Goal: Information Seeking & Learning: Learn about a topic

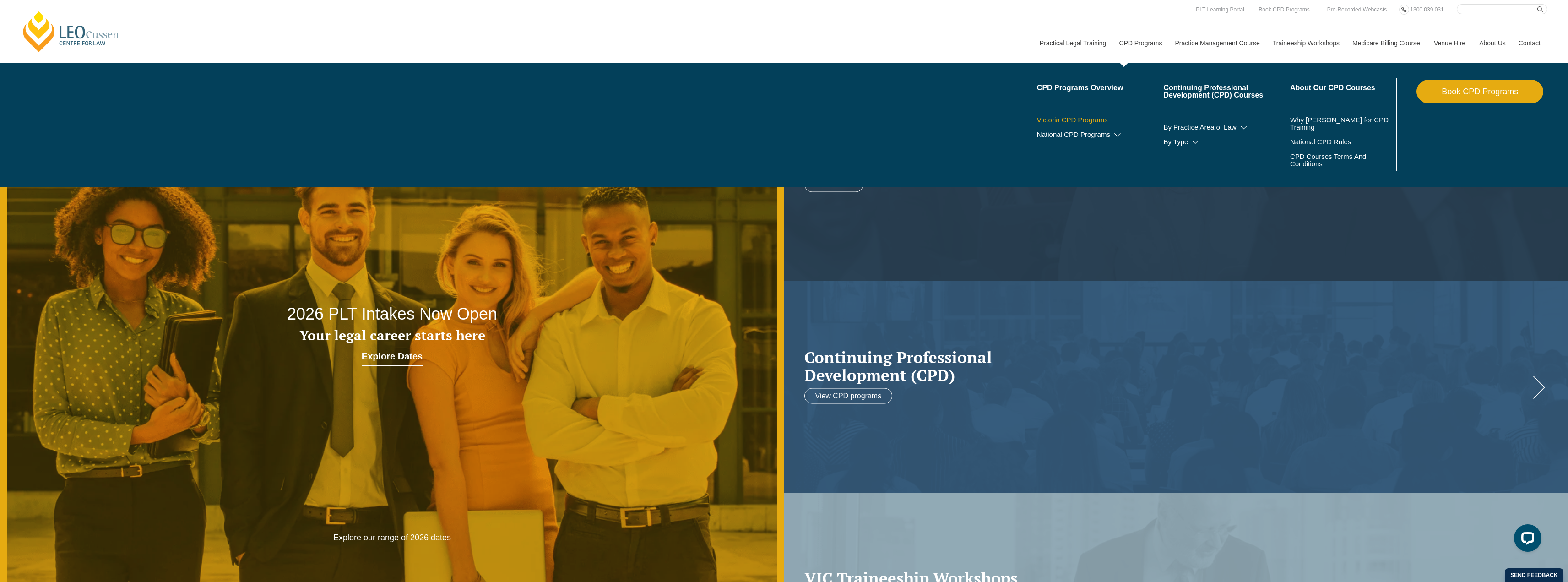
click at [1080, 118] on link "Victoria CPD Programs" at bounding box center [1101, 120] width 127 height 7
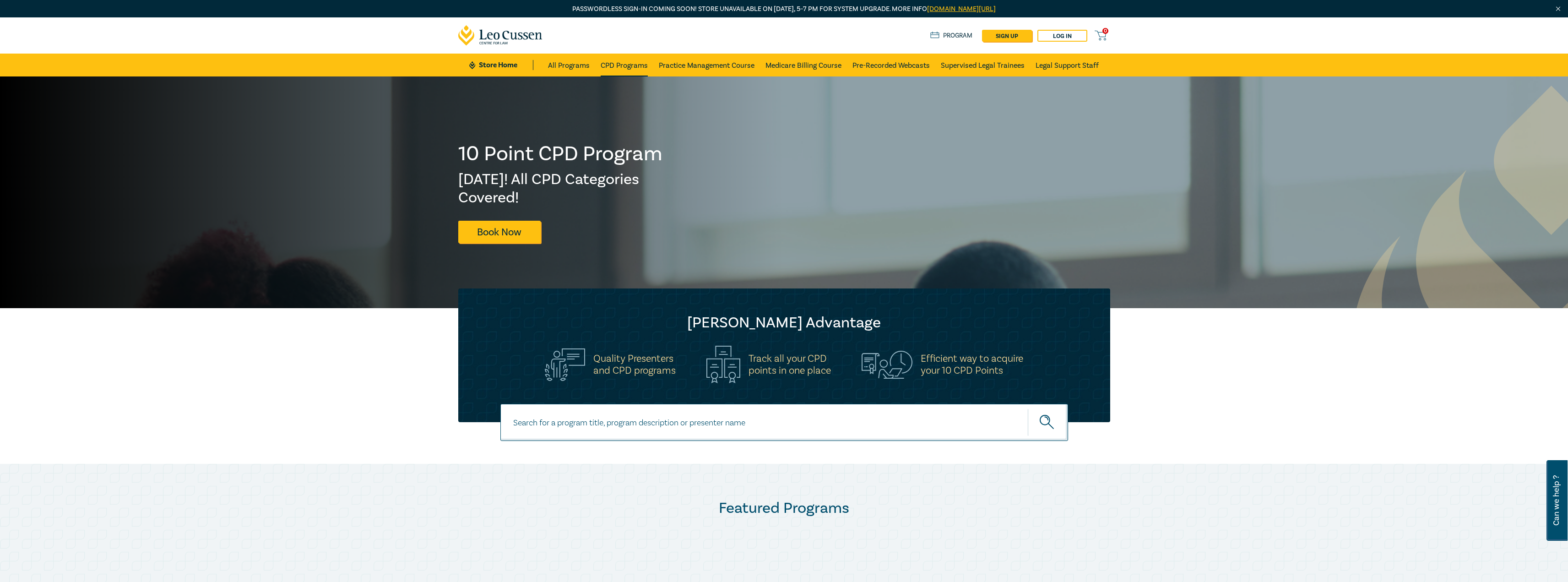
click at [637, 69] on link "CPD Programs" at bounding box center [624, 65] width 47 height 23
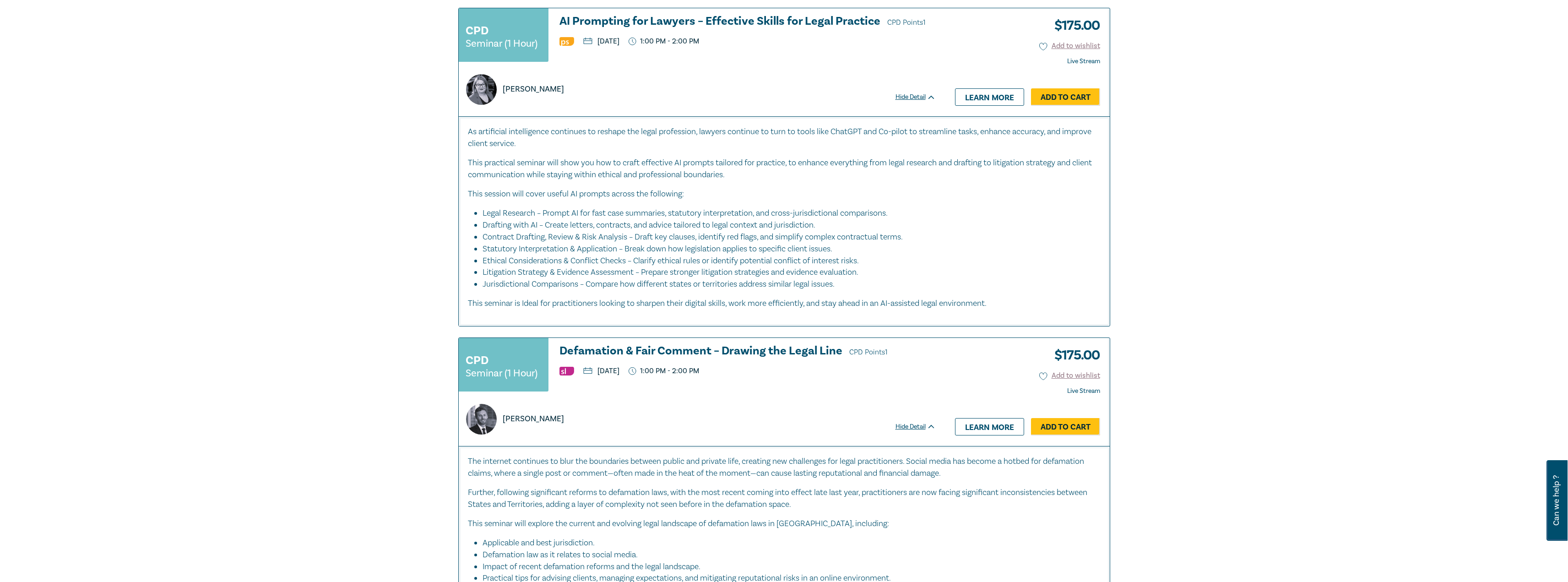
scroll to position [412, 0]
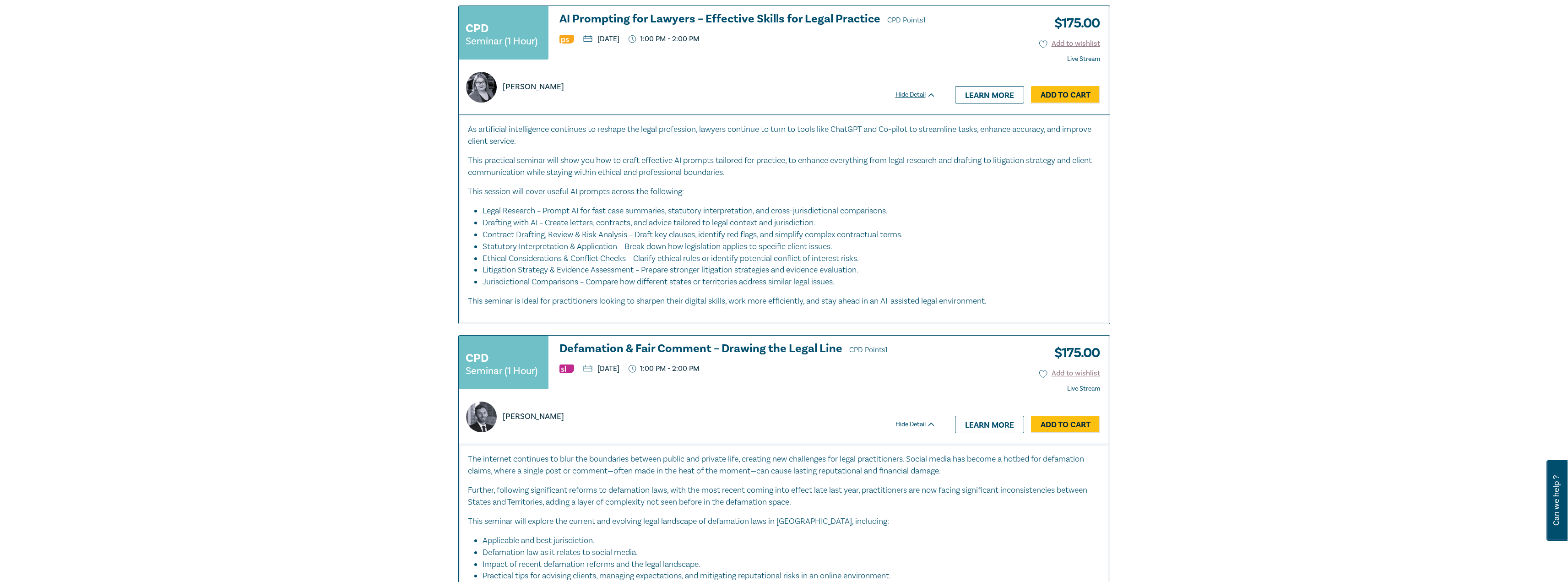
click at [743, 346] on h3 "Defamation & Fair Comment – Drawing the Legal Line CPD Points 1" at bounding box center [747, 349] width 376 height 14
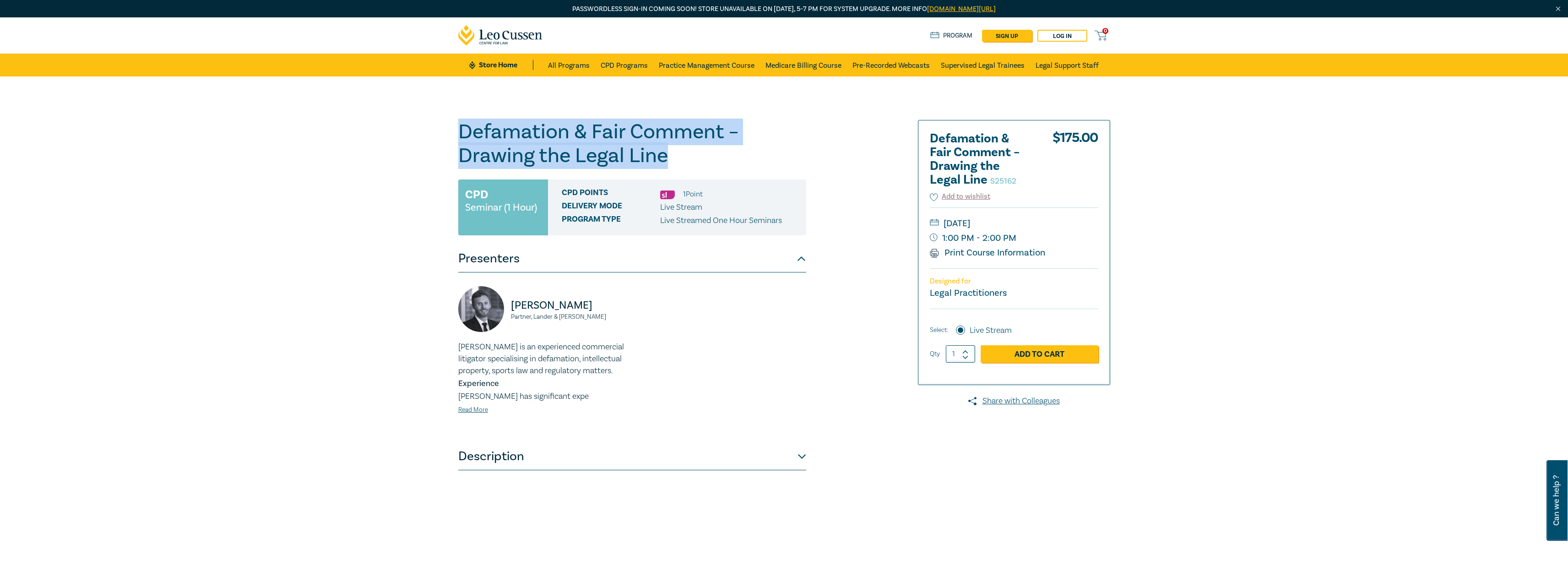
drag, startPoint x: 667, startPoint y: 159, endPoint x: 461, endPoint y: 135, distance: 207.4
click at [461, 135] on h1 "Defamation & Fair Comment – Drawing the Legal Line S25162" at bounding box center [632, 144] width 348 height 47
copy h1 "Defamation & Fair Comment – Drawing the Legal Line"
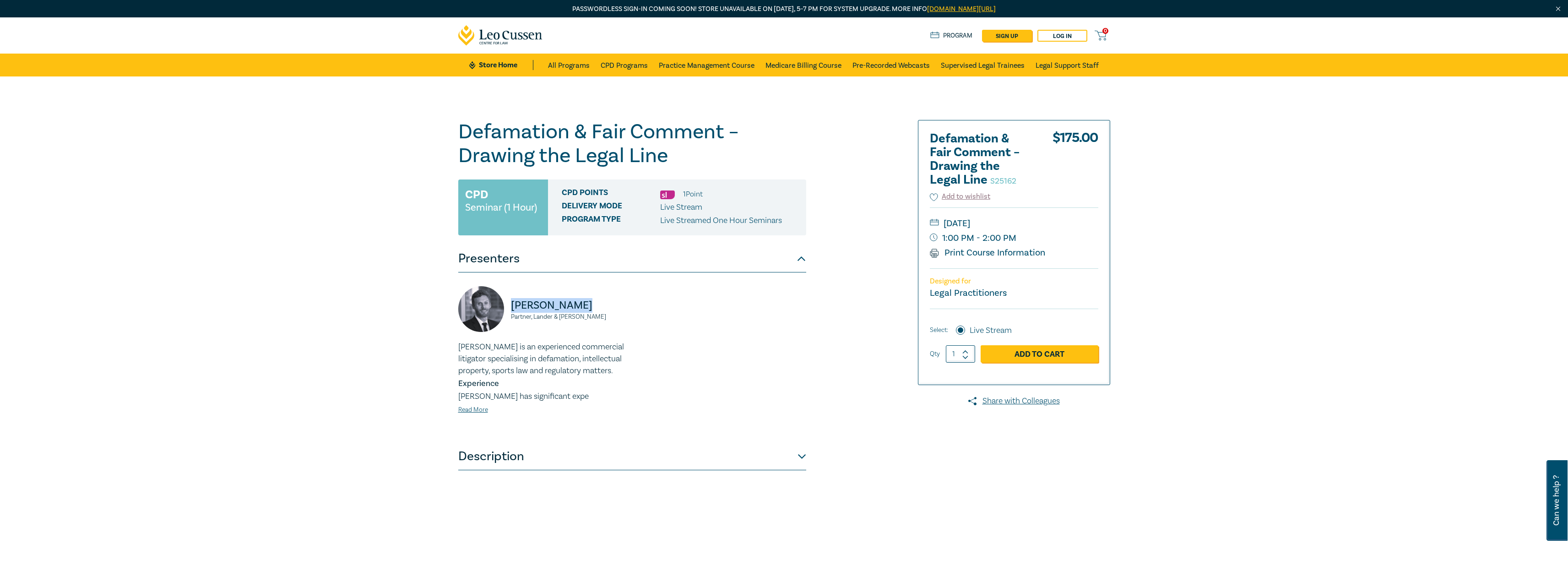
drag, startPoint x: 576, startPoint y: 306, endPoint x: 511, endPoint y: 306, distance: 65.0
click at [511, 306] on p "[PERSON_NAME]" at bounding box center [569, 306] width 116 height 15
copy p "[PERSON_NAME]"
click at [577, 317] on small "Partner, Lander & Rogers" at bounding box center [569, 317] width 116 height 7
drag, startPoint x: 581, startPoint y: 318, endPoint x: 513, endPoint y: 318, distance: 68.0
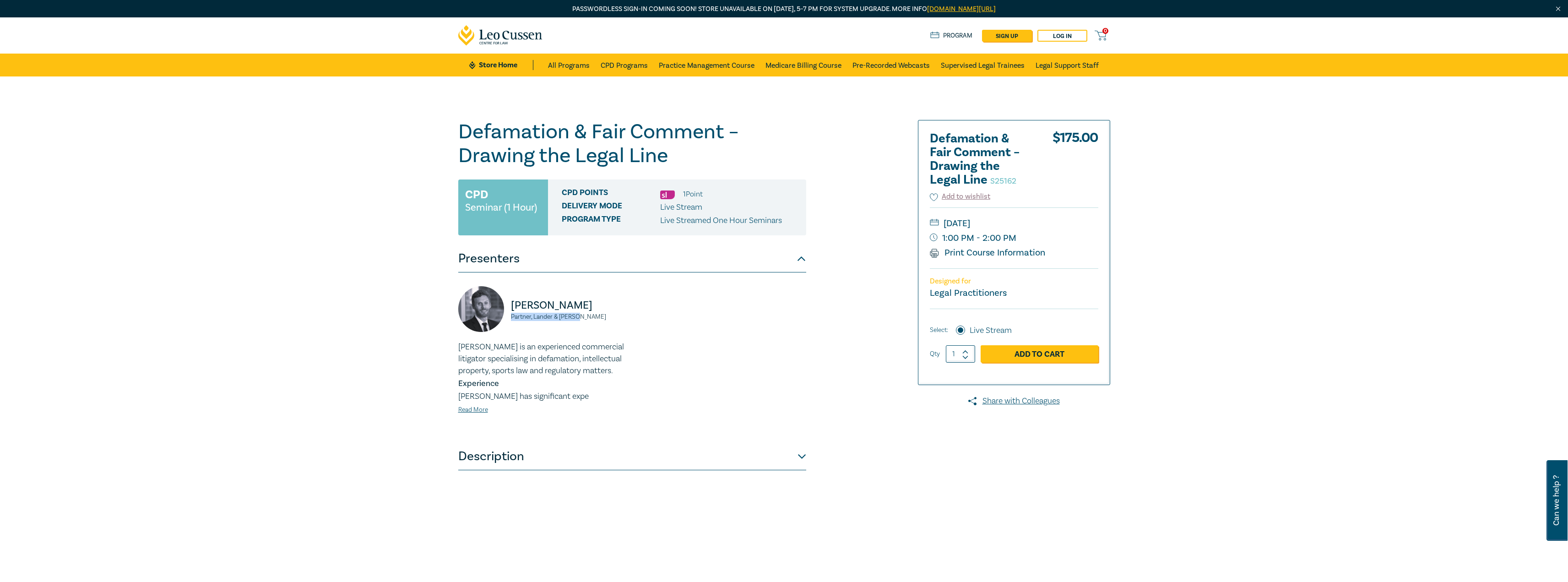
click at [513, 318] on small "Partner, Lander & Rogers" at bounding box center [569, 317] width 116 height 7
copy small "Partner, Lander & Rogers"
drag, startPoint x: 1070, startPoint y: 228, endPoint x: 943, endPoint y: 226, distance: 127.0
click at [943, 226] on small "[DATE]" at bounding box center [1014, 223] width 169 height 15
copy small "[DATE]"
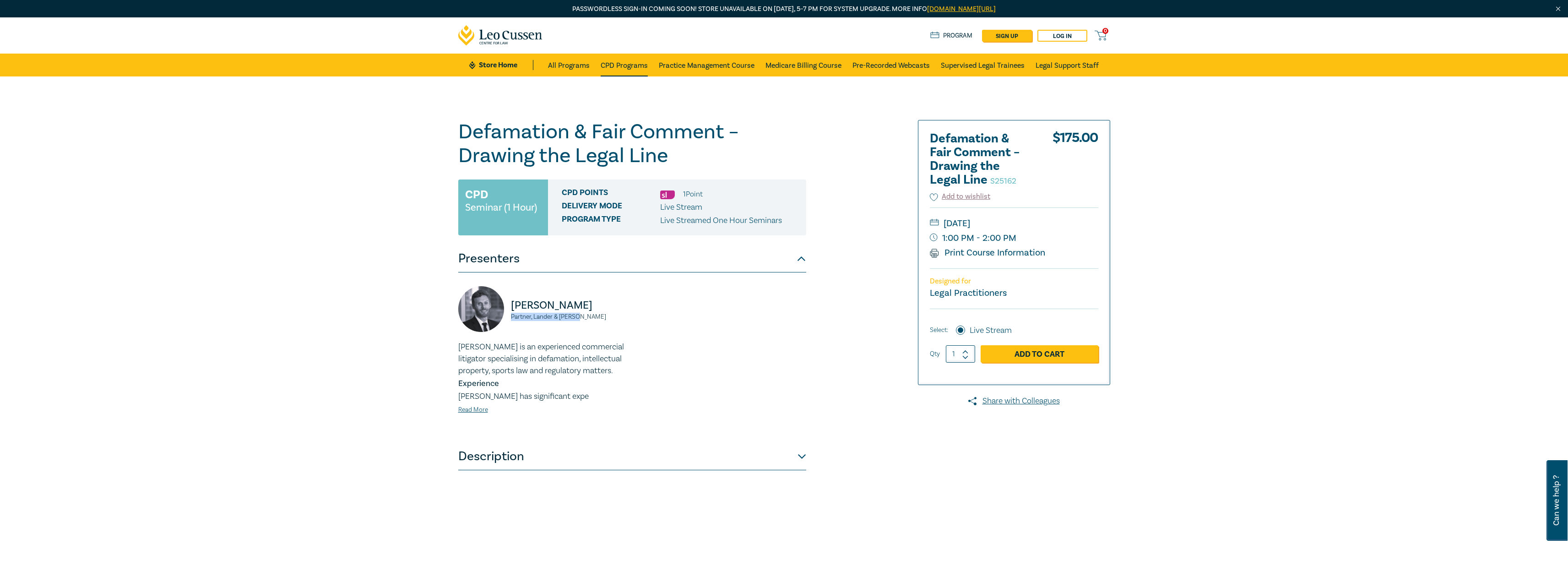
click at [611, 58] on link "CPD Programs" at bounding box center [624, 65] width 47 height 23
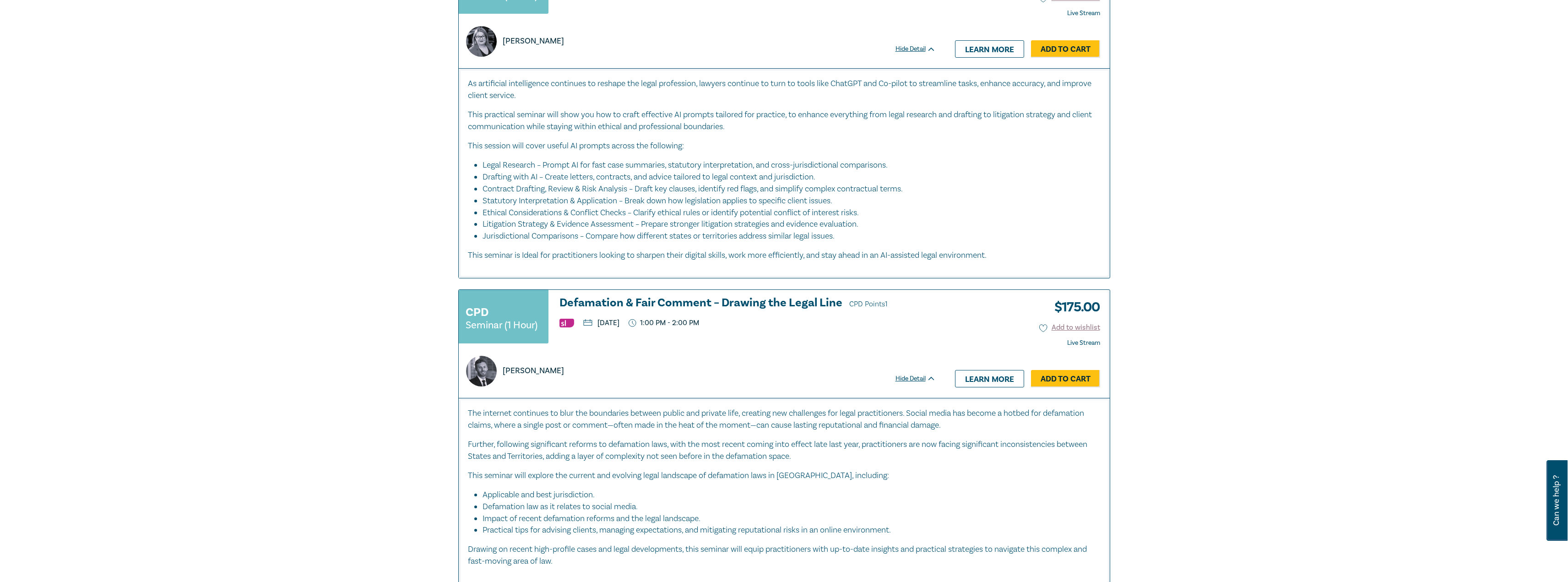
scroll to position [183, 0]
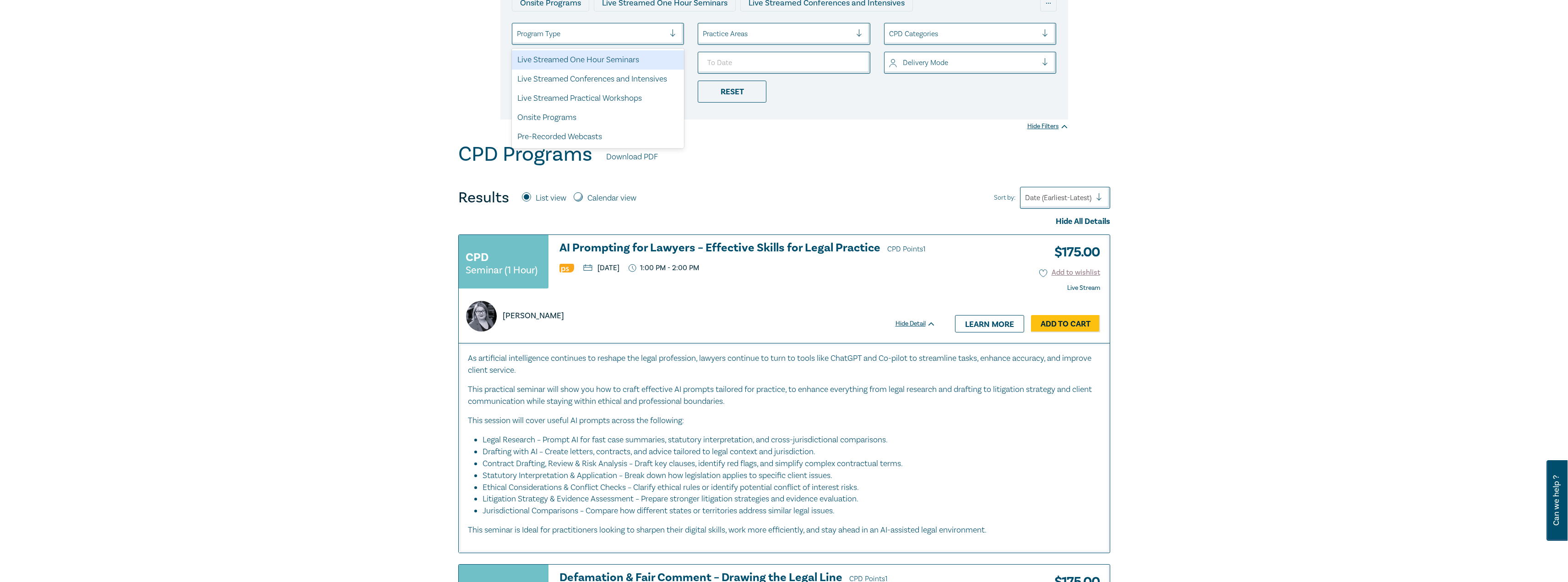
click at [593, 42] on div "Program Type" at bounding box center [598, 34] width 173 height 22
click at [603, 74] on div "Live Streamed Conferences and Intensives" at bounding box center [598, 79] width 173 height 19
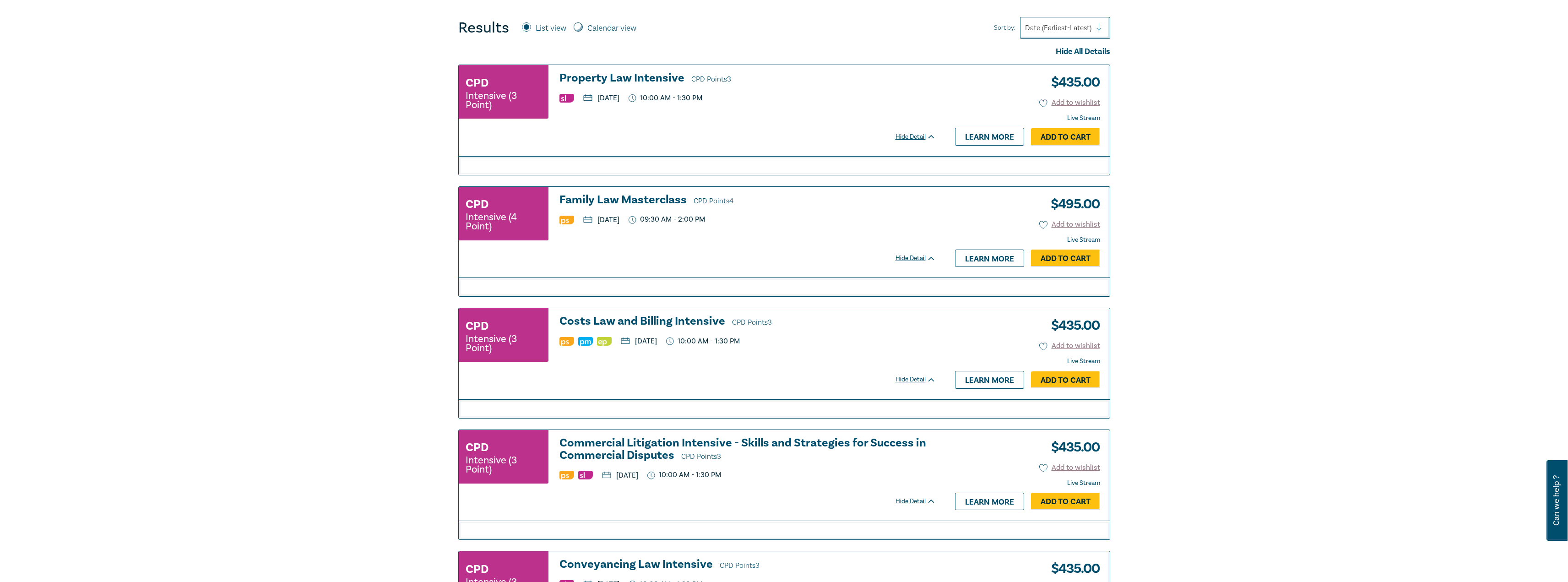
scroll to position [366, 0]
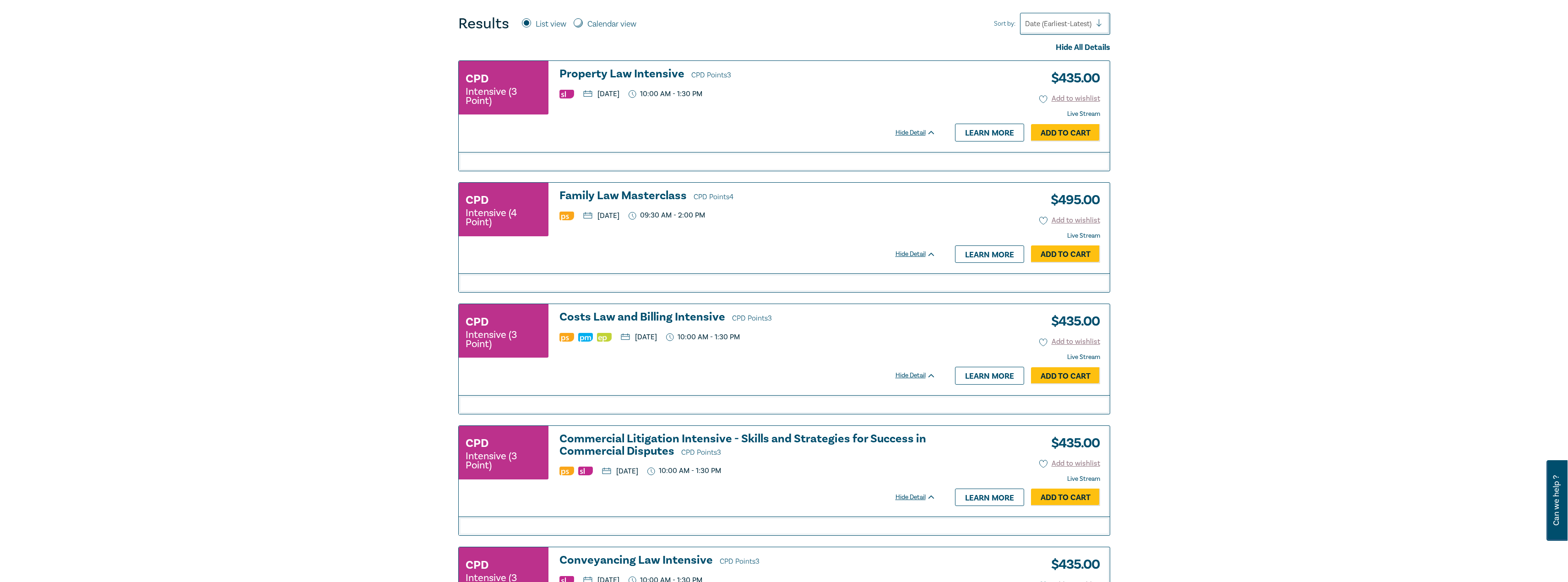
click at [691, 316] on h3 "Costs Law and Billing Intensive CPD Points 3" at bounding box center [747, 318] width 376 height 14
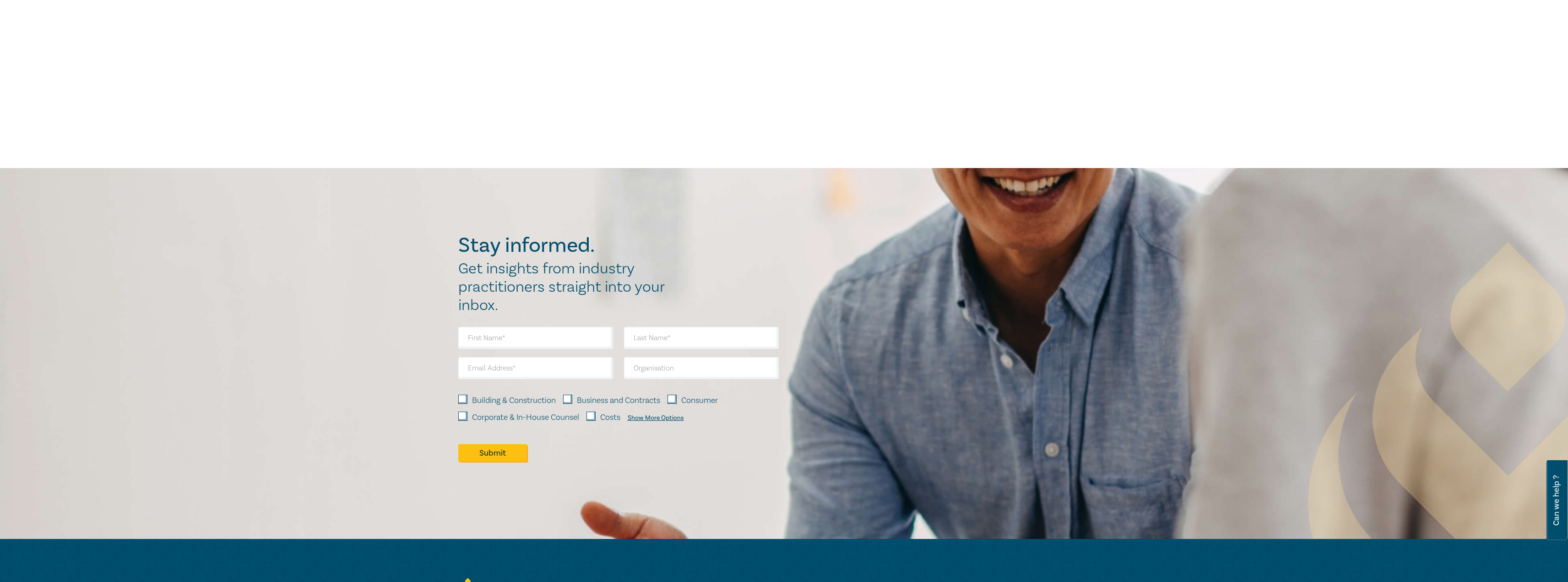
scroll to position [366, 0]
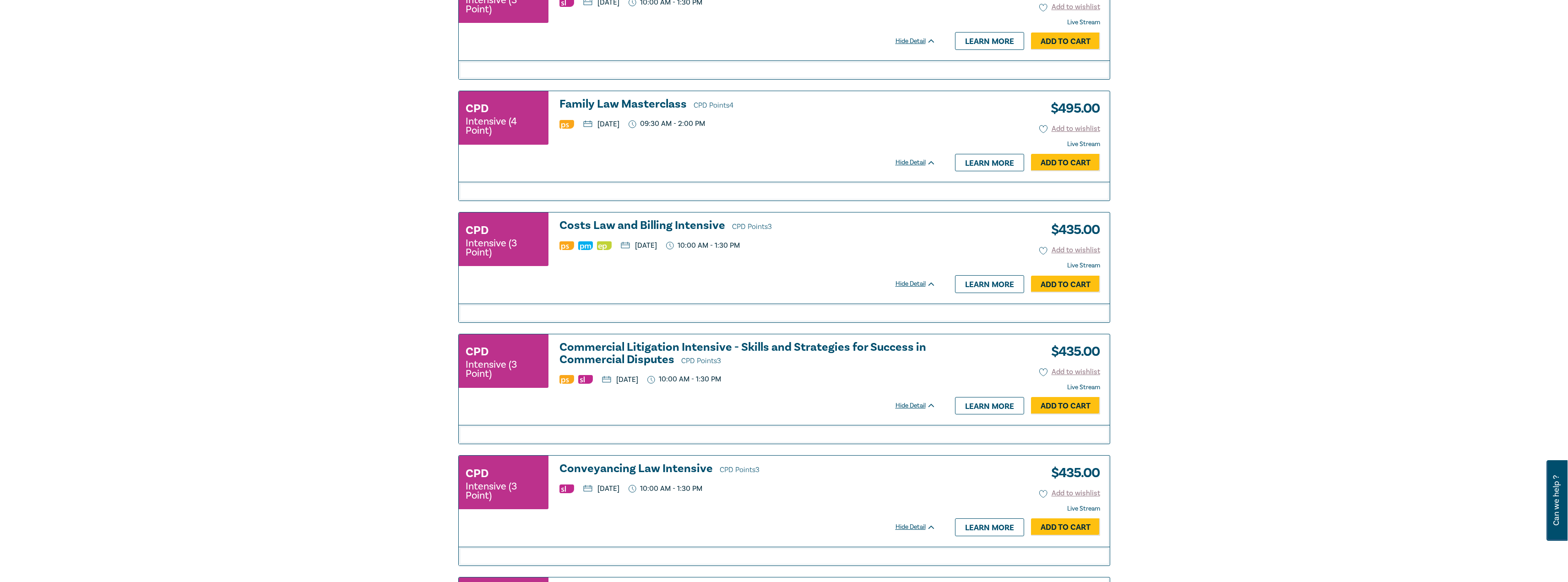
click at [607, 356] on h3 "Commercial Litigation Intensive - Skills and Strategies for Success in Commerci…" at bounding box center [747, 354] width 376 height 26
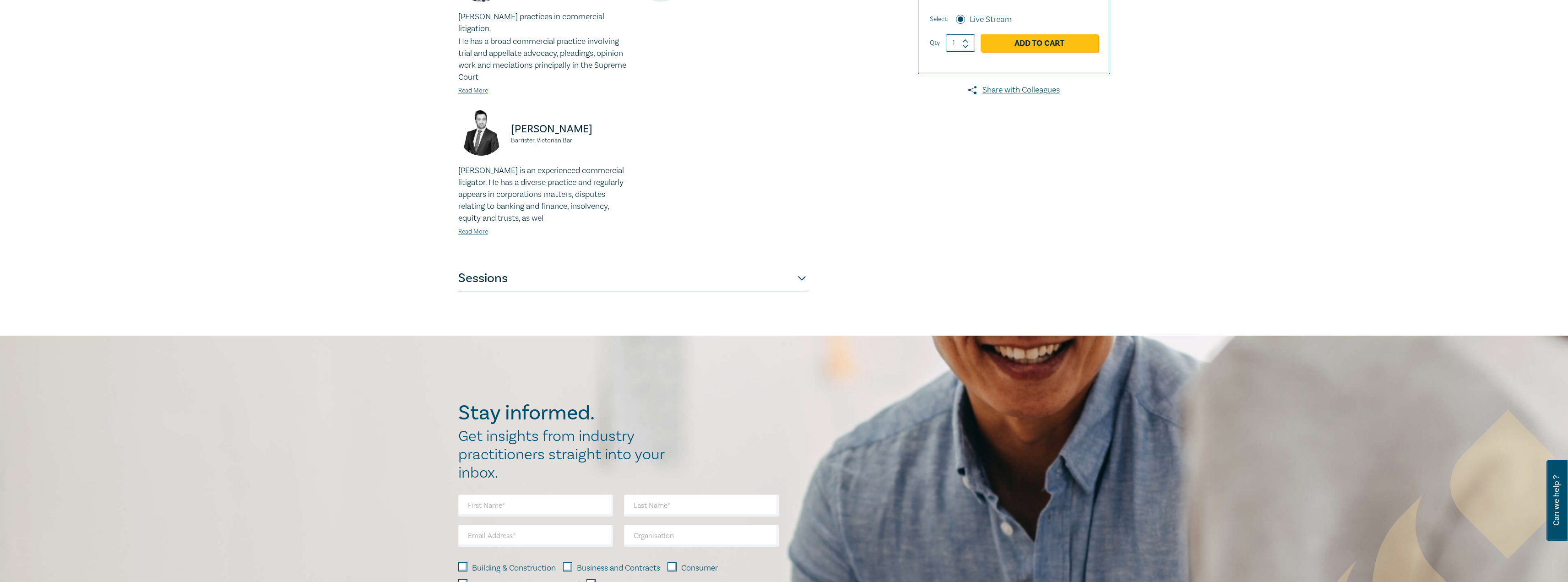
scroll to position [366, 0]
click at [499, 264] on button "Sessions" at bounding box center [632, 278] width 348 height 27
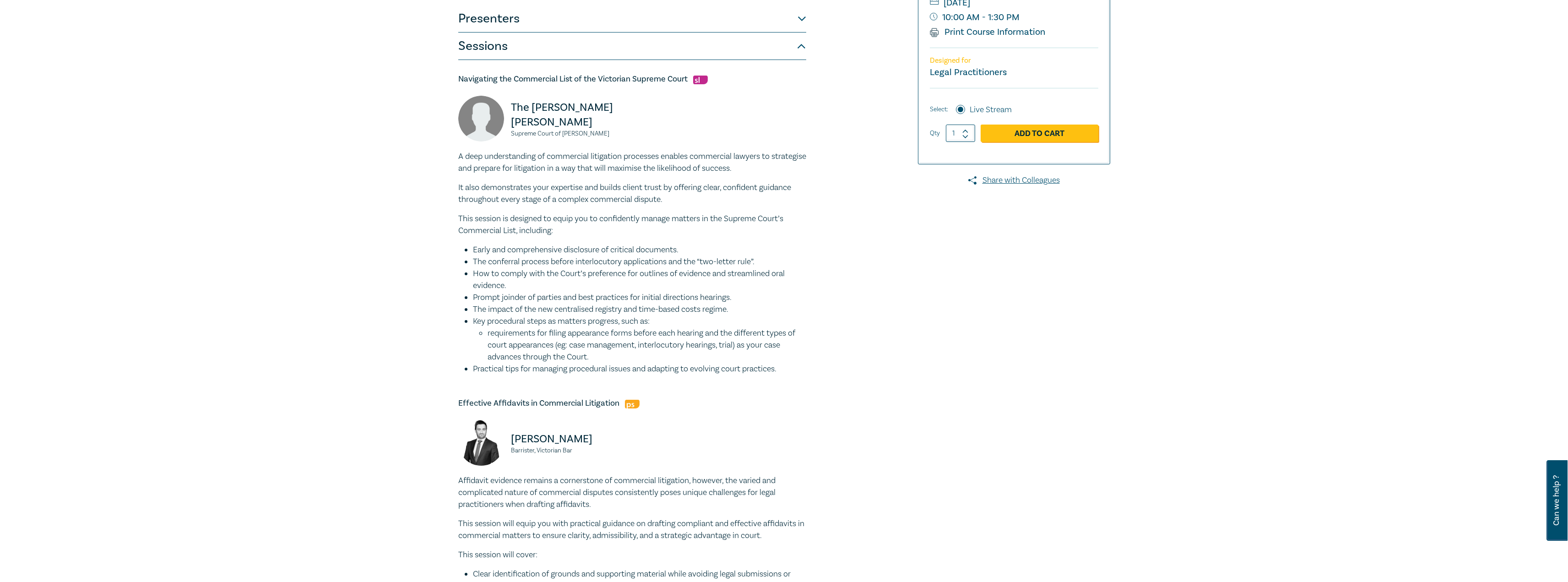
scroll to position [275, 0]
drag, startPoint x: 554, startPoint y: 123, endPoint x: 511, endPoint y: 112, distance: 44.4
click at [511, 112] on p "The Hon. Justice M Osborne" at bounding box center [569, 116] width 116 height 29
copy p "The Hon. Justice M Osborne"
click at [560, 137] on small "Supreme Court of Victoria" at bounding box center [569, 135] width 116 height 7
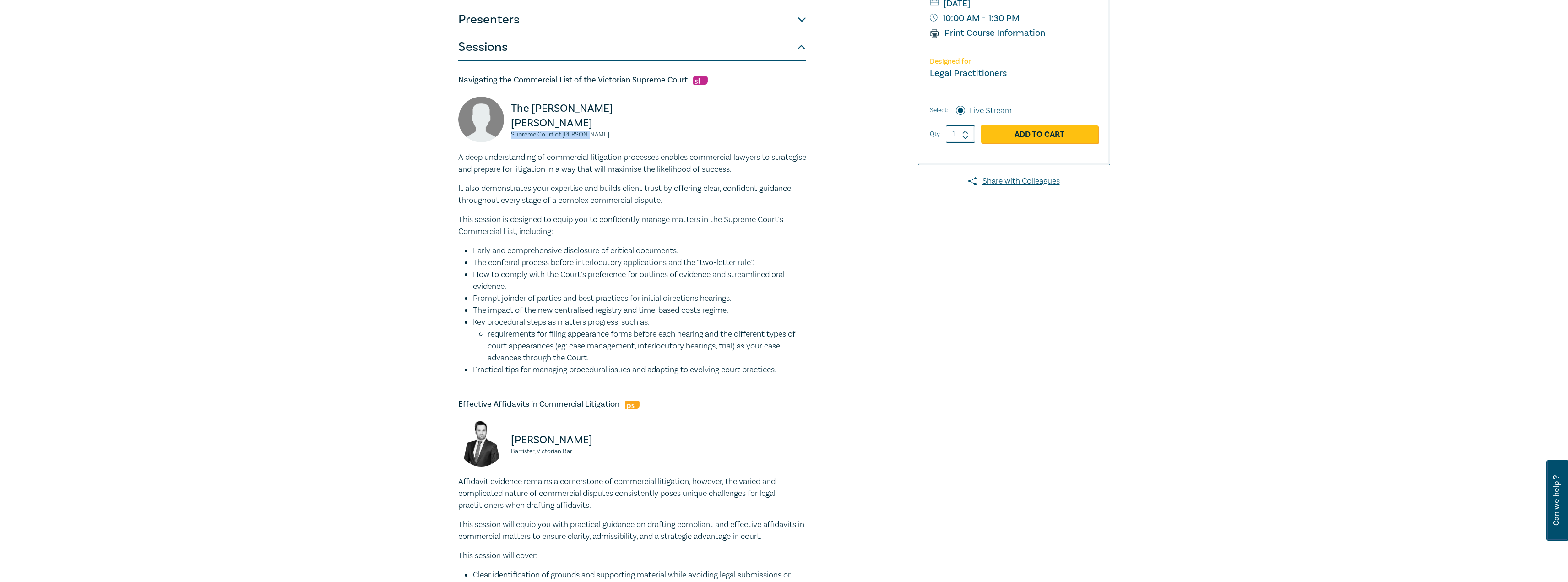
drag, startPoint x: 586, startPoint y: 134, endPoint x: 511, endPoint y: 137, distance: 75.1
click at [511, 137] on small "Supreme Court of Victoria" at bounding box center [569, 135] width 116 height 7
copy small "Supreme Court of Victoria"
click at [597, 137] on small "Supreme Court of Victoria" at bounding box center [569, 135] width 116 height 7
drag, startPoint x: 584, startPoint y: 132, endPoint x: 509, endPoint y: 111, distance: 77.9
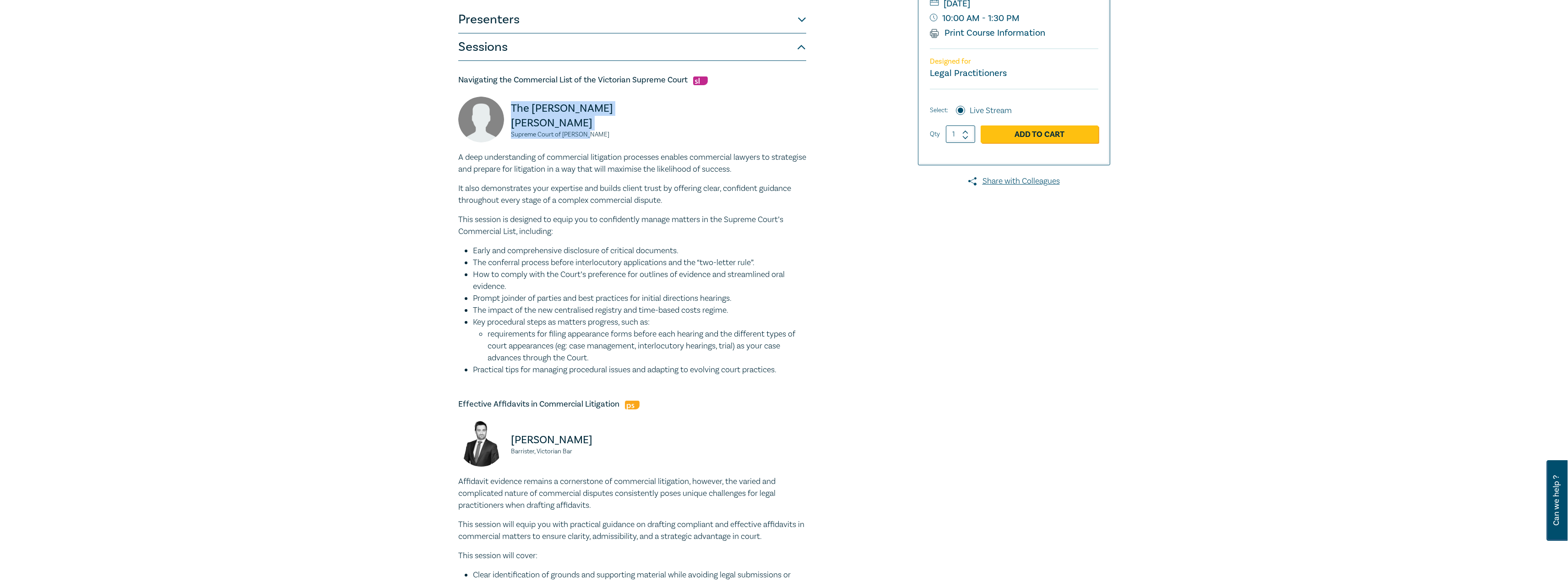
click at [509, 111] on div "The Hon. Justice M Osborne Supreme Court of Victoria" at bounding box center [542, 124] width 169 height 55
copy div "The Hon. Justice M Osborne Supreme Court of Victoria"
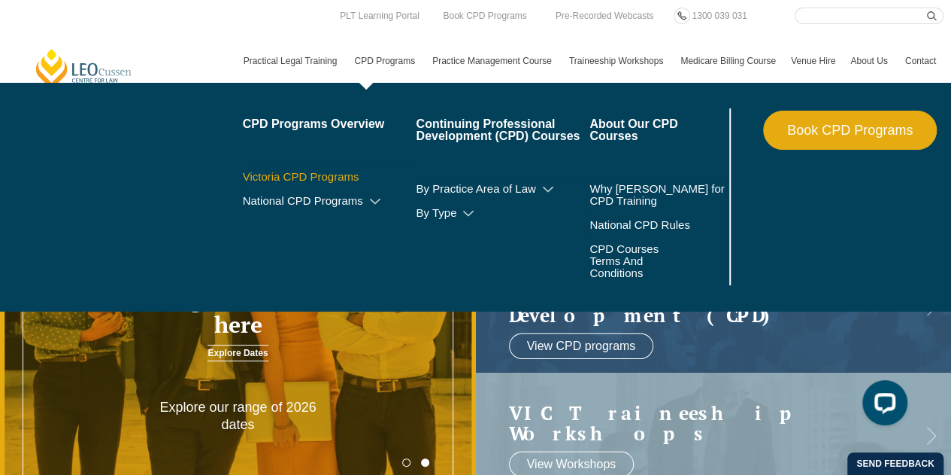
click at [342, 171] on link "Victoria CPD Programs" at bounding box center [330, 177] width 174 height 12
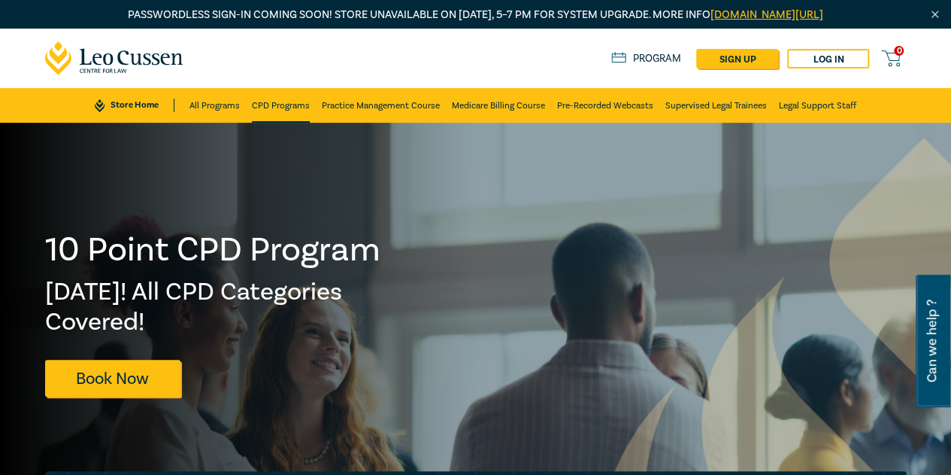
click at [269, 109] on link "CPD Programs" at bounding box center [281, 105] width 58 height 35
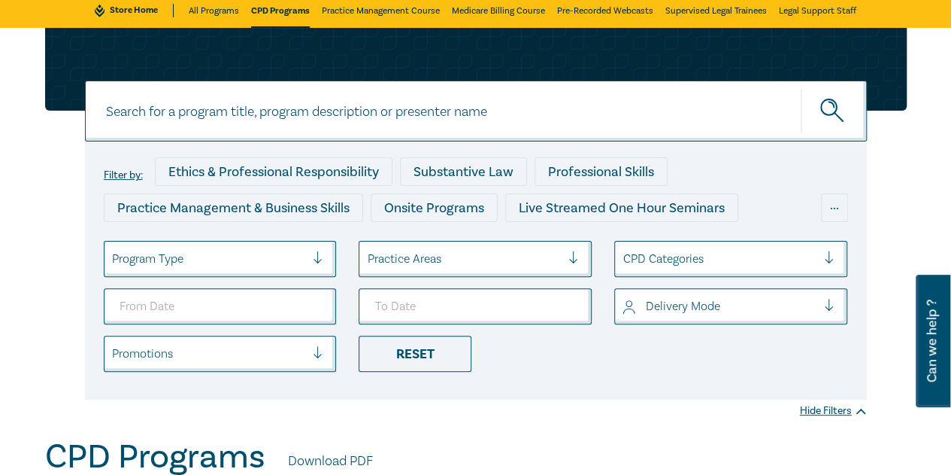
scroll to position [150, 0]
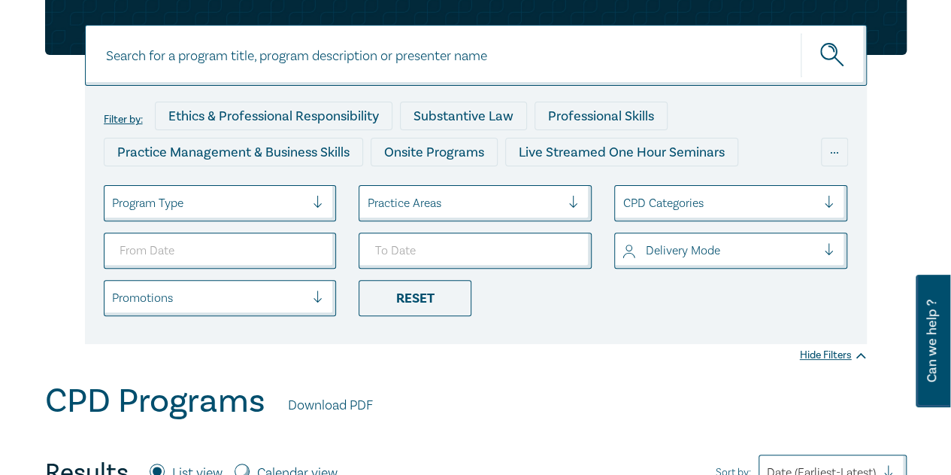
click at [246, 207] on div at bounding box center [209, 203] width 194 height 20
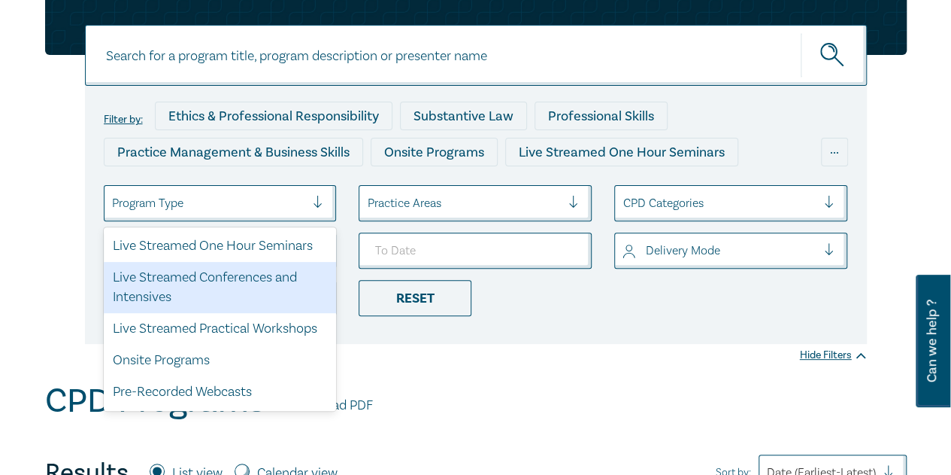
click at [242, 276] on div "Live Streamed Conferences and Intensives" at bounding box center [220, 287] width 233 height 51
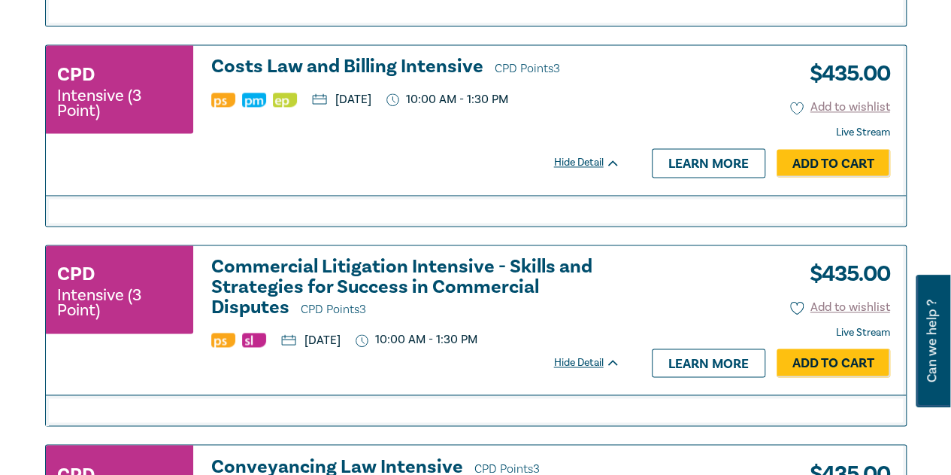
click at [351, 65] on h3 "Costs Law and Billing Intensive CPD Points 3" at bounding box center [415, 67] width 409 height 23
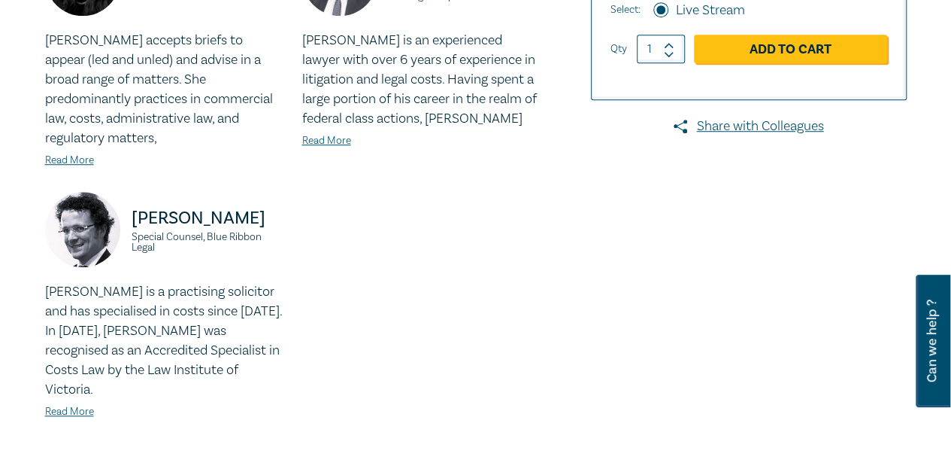
scroll to position [677, 0]
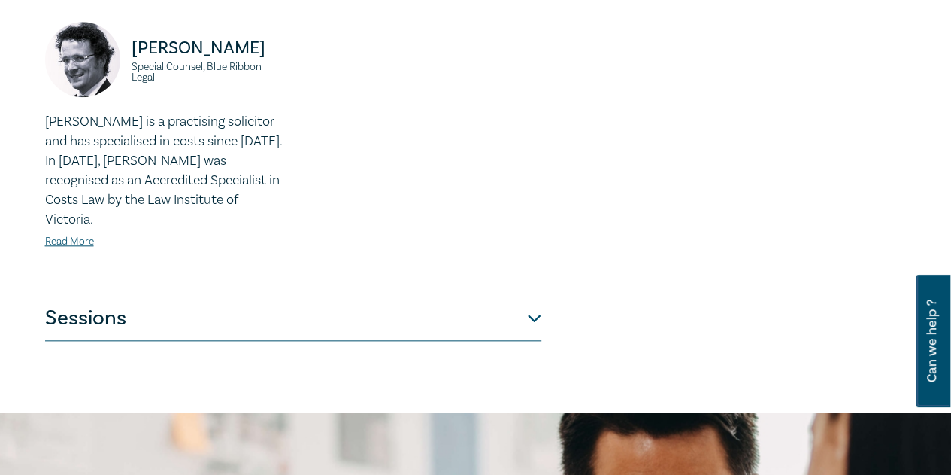
click at [183, 296] on button "Sessions" at bounding box center [293, 318] width 496 height 45
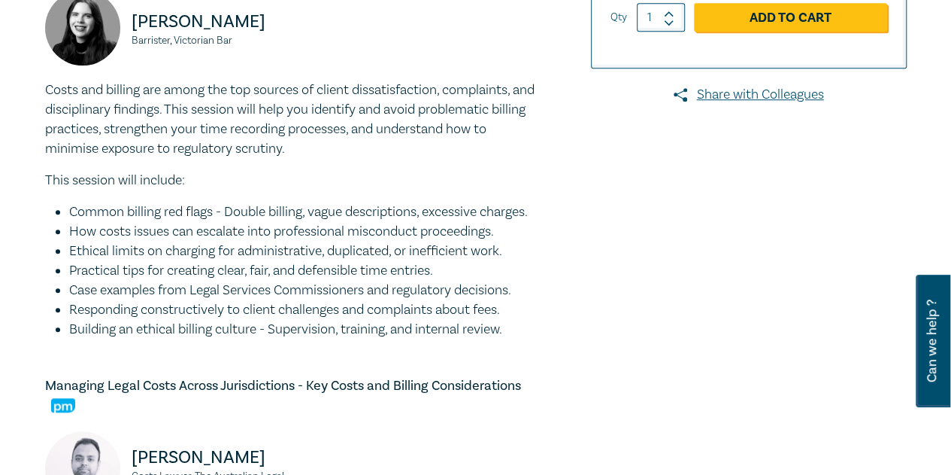
scroll to position [445, 0]
